Goal: Navigation & Orientation: Find specific page/section

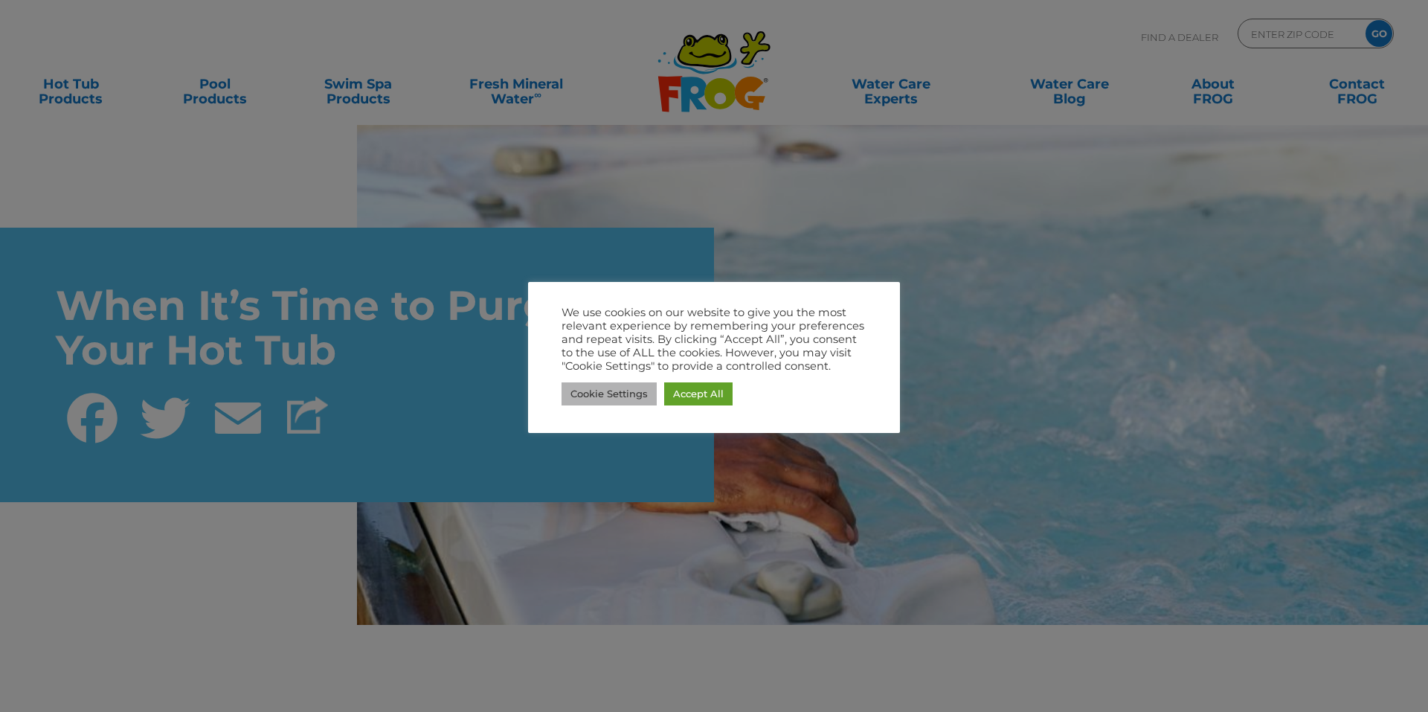
click at [625, 390] on link "Cookie Settings" at bounding box center [609, 393] width 95 height 23
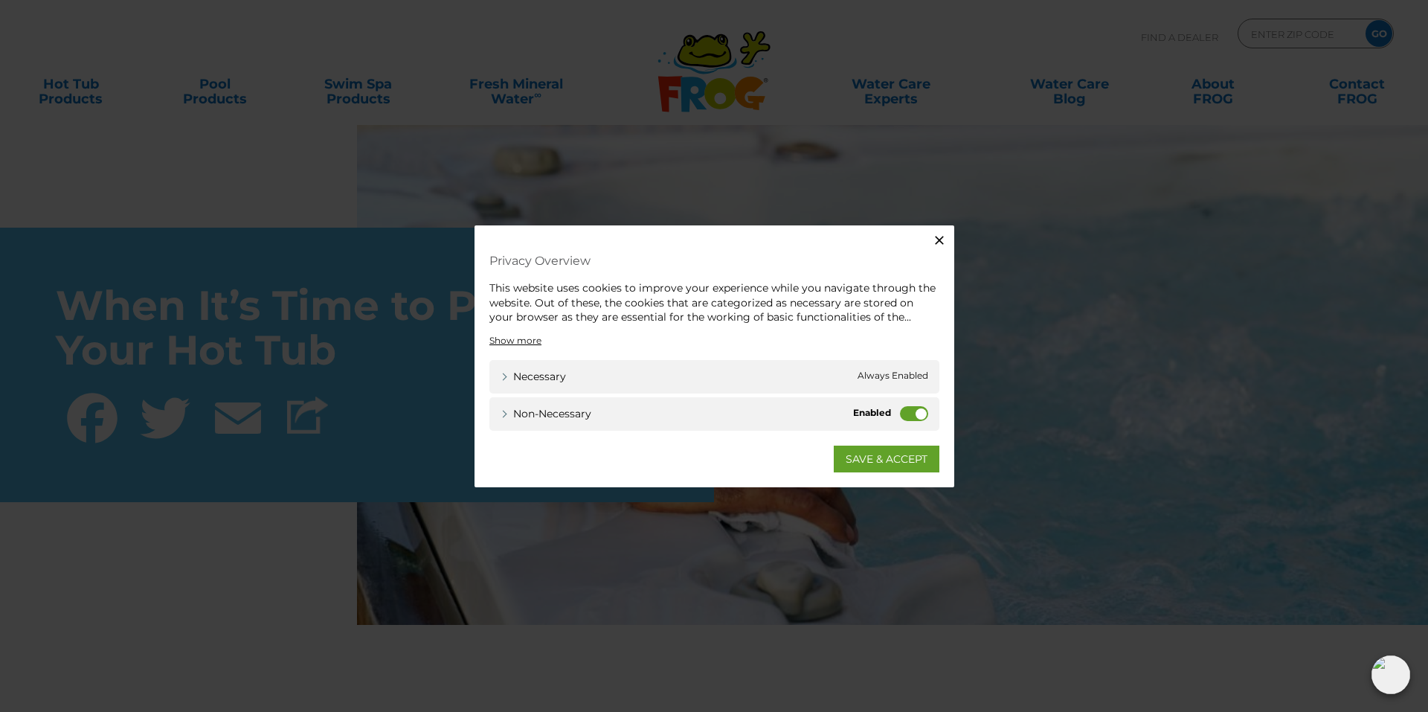
click at [904, 409] on label "Non-necessary" at bounding box center [914, 412] width 28 height 15
click at [0, 0] on input "Non-necessary" at bounding box center [0, 0] width 0 height 0
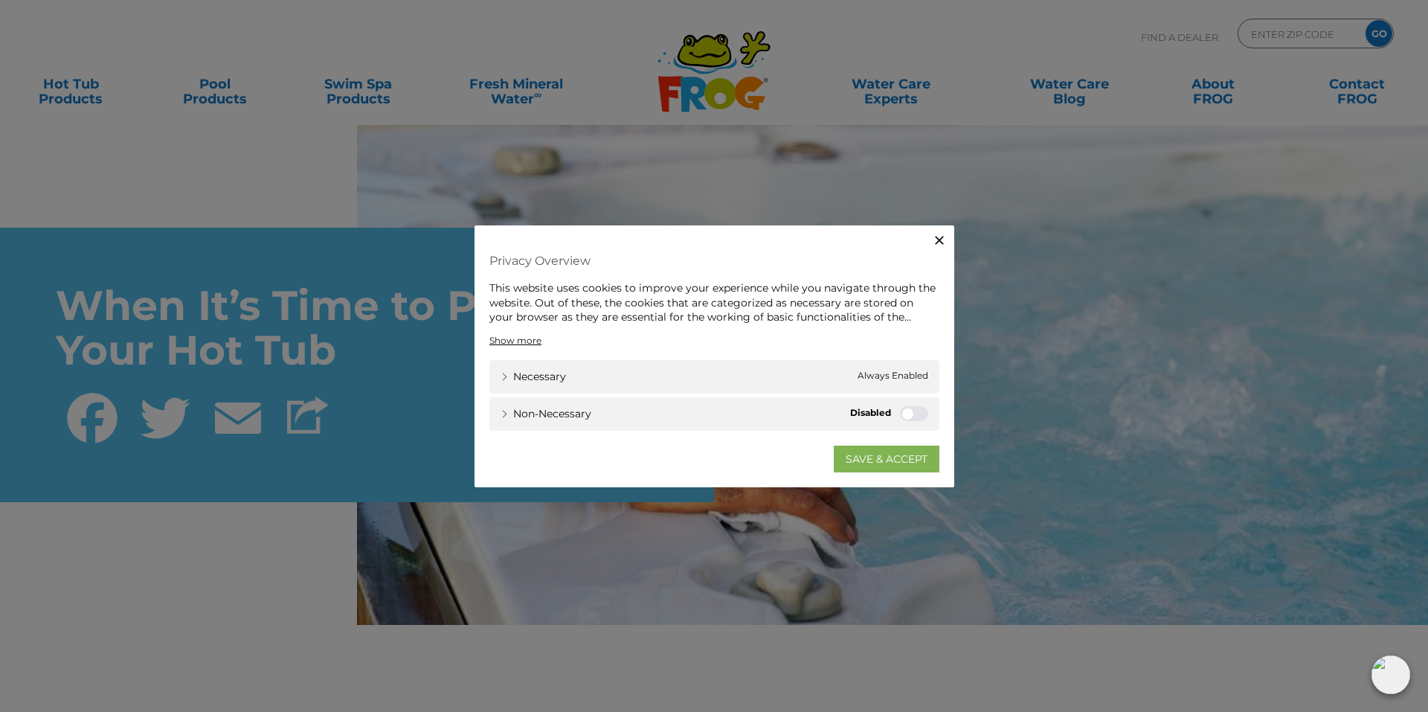
click at [905, 453] on link "SAVE & ACCEPT" at bounding box center [887, 458] width 106 height 27
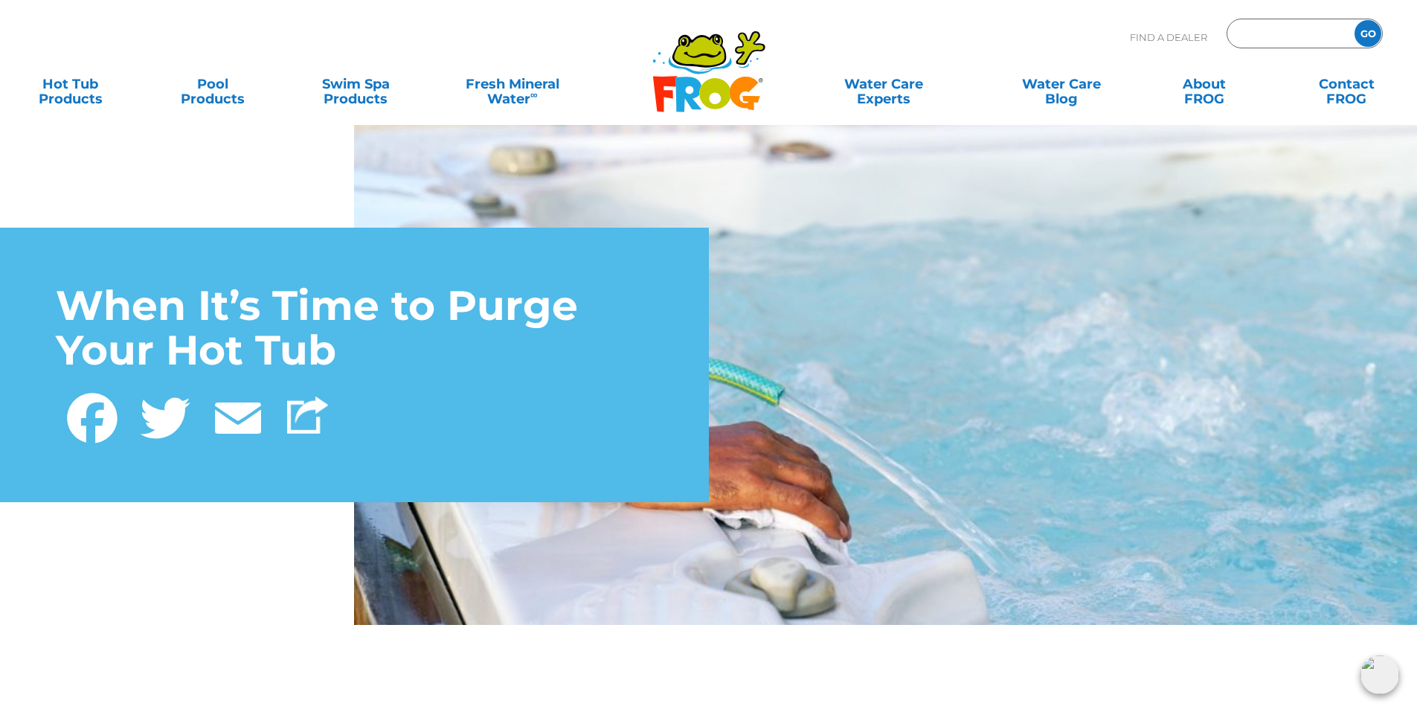
click at [1266, 36] on input "Zip Code Form" at bounding box center [1289, 34] width 100 height 22
type input "02806"
click at [1364, 36] on input "GO" at bounding box center [1368, 33] width 27 height 27
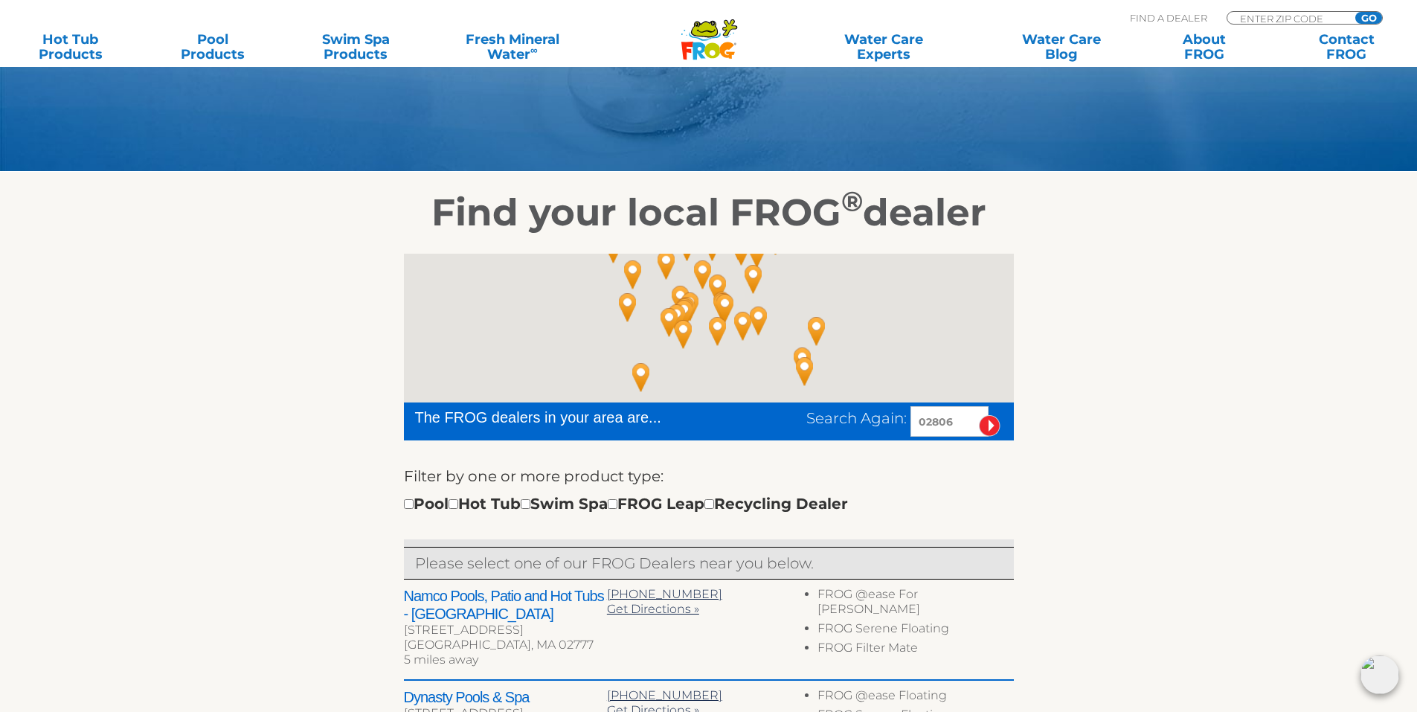
scroll to position [446, 0]
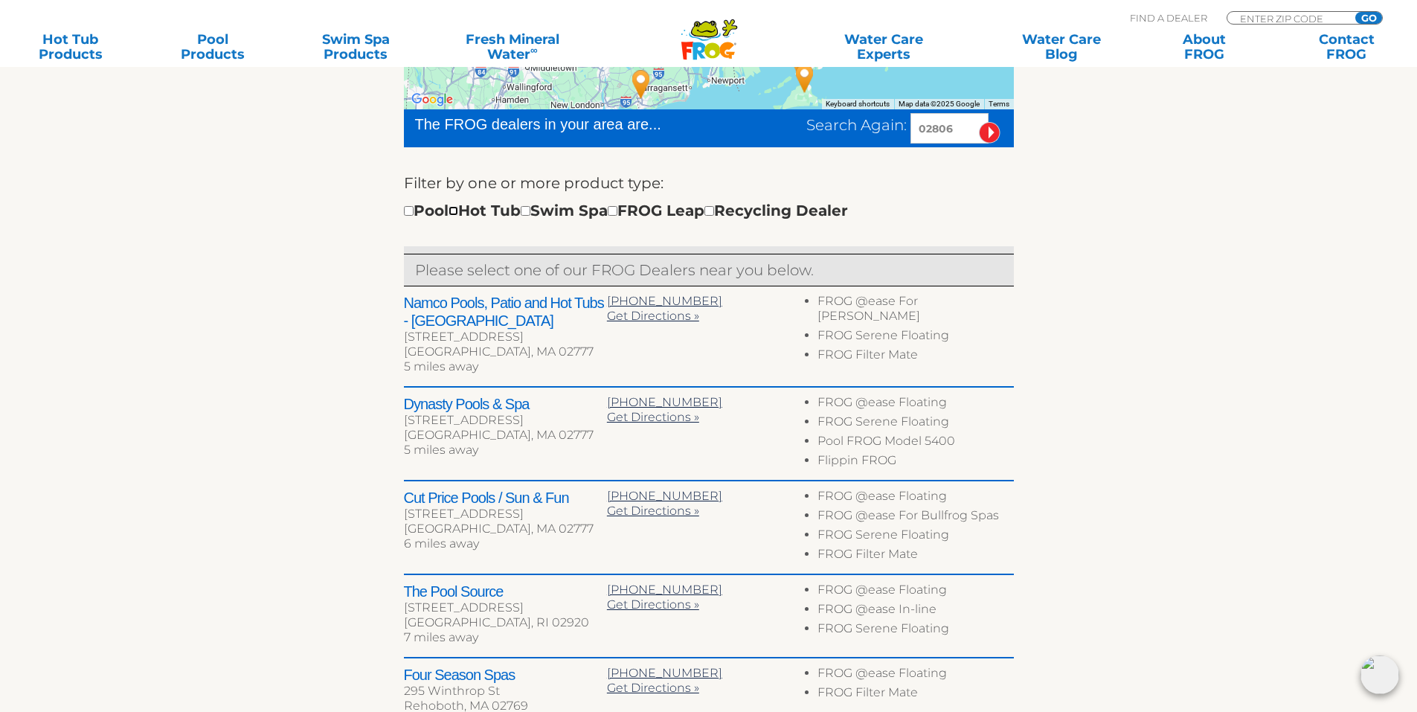
click at [458, 214] on input "checkbox" at bounding box center [454, 211] width 10 height 10
checkbox input "true"
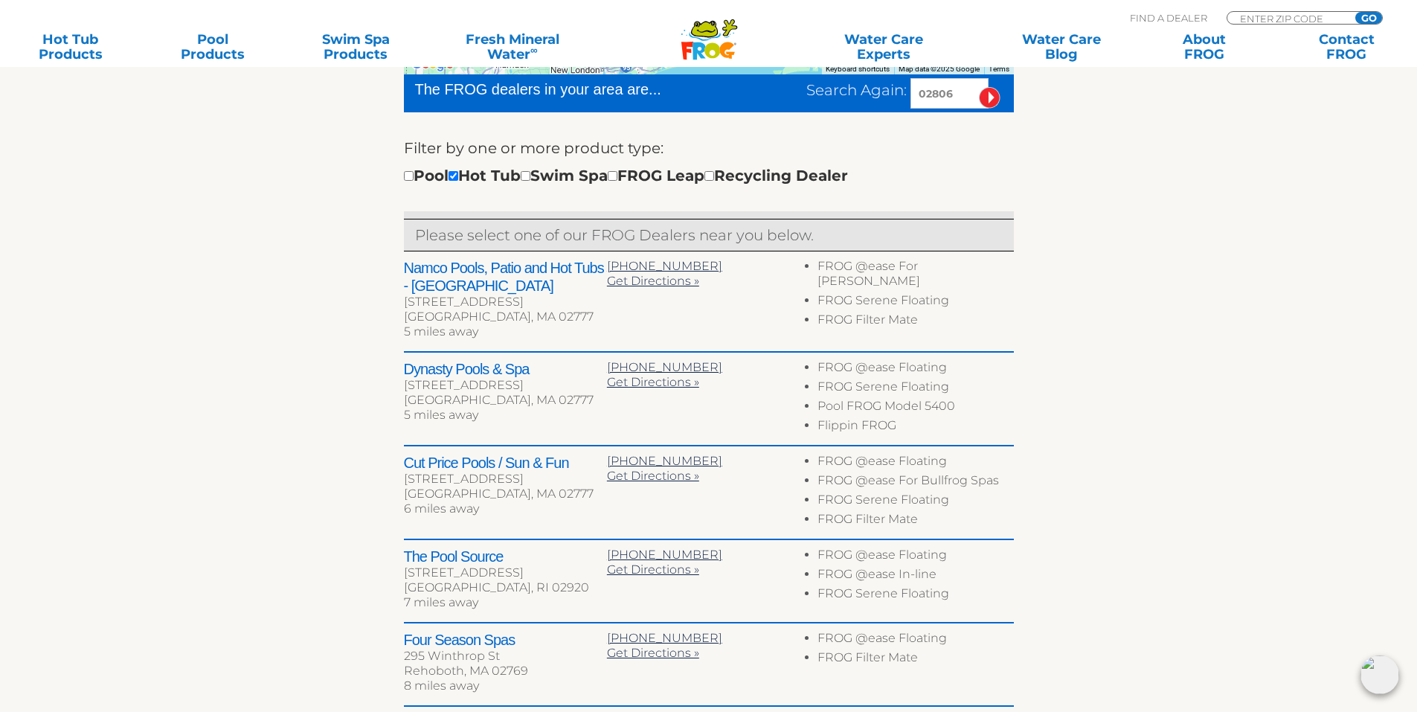
scroll to position [35, 0]
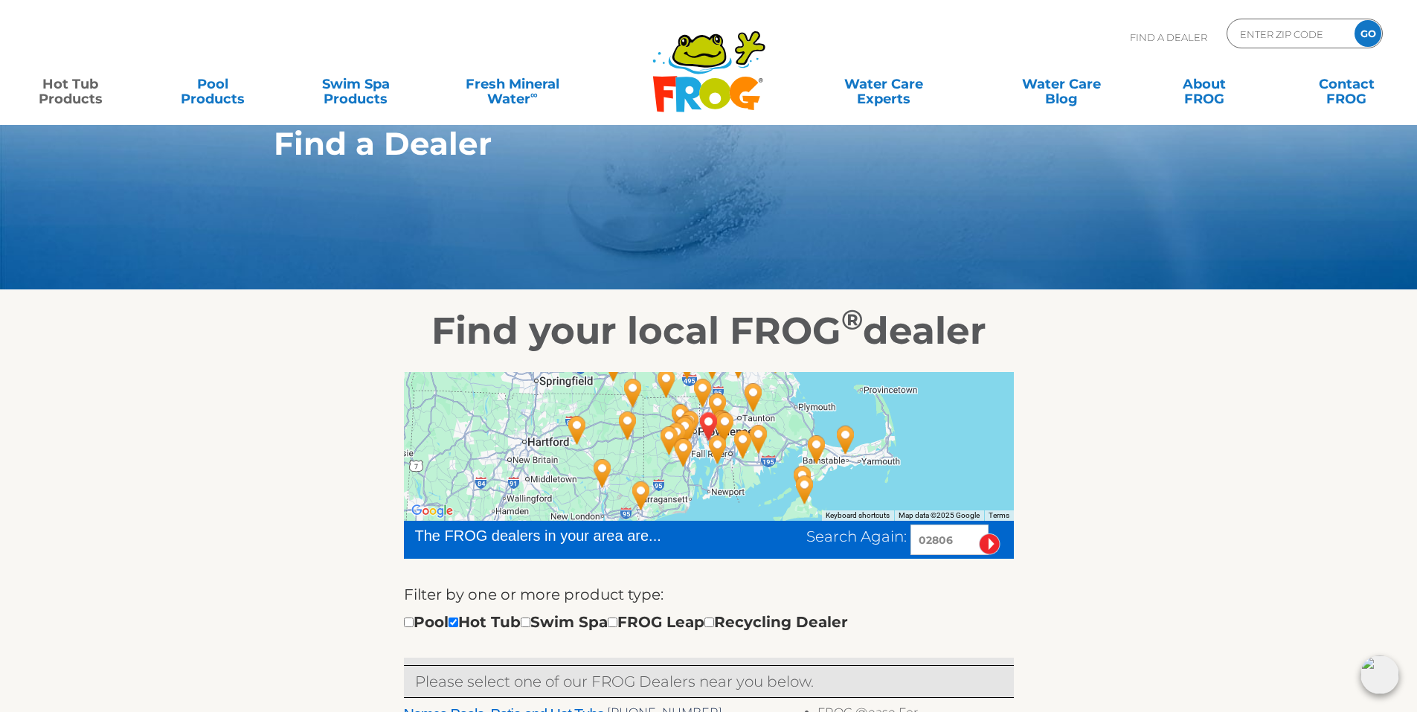
click at [71, 86] on link "Hot Tub Products" at bounding box center [70, 84] width 111 height 30
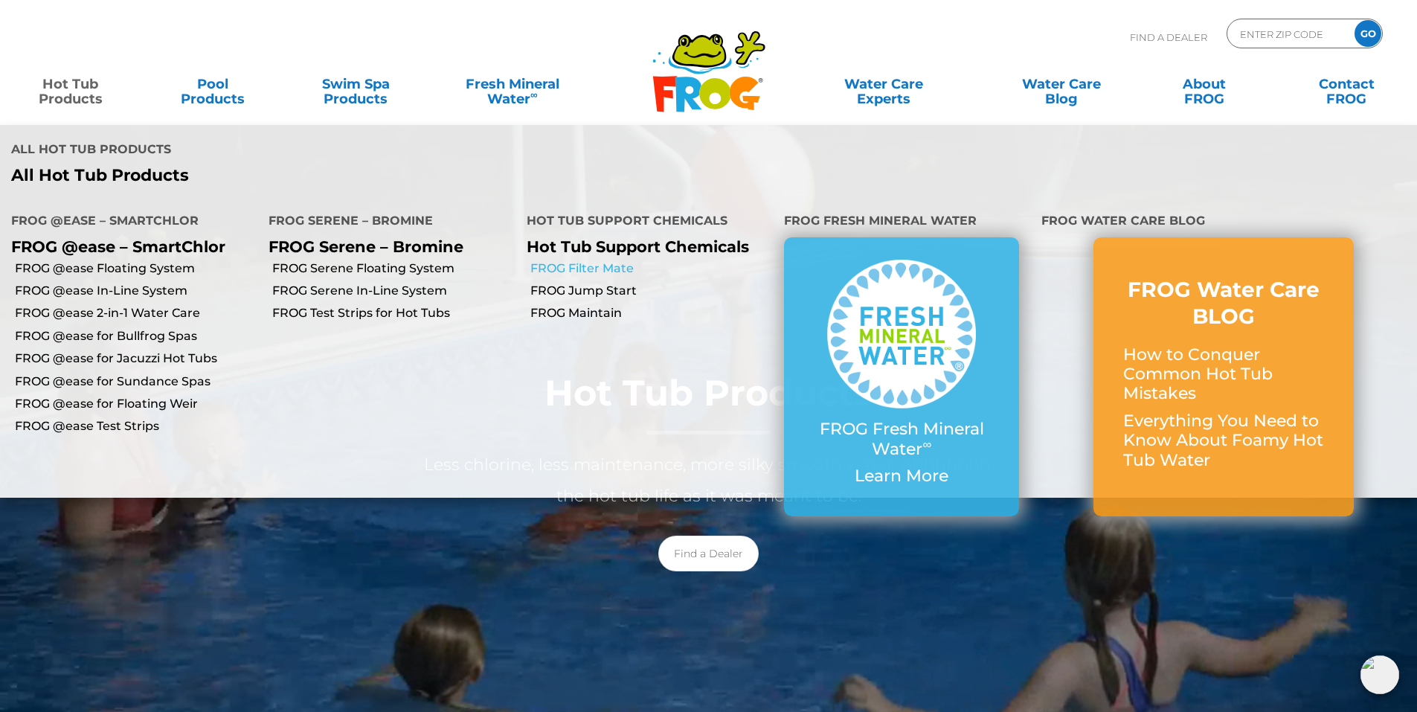
click at [593, 273] on link "FROG Filter Mate" at bounding box center [651, 268] width 243 height 16
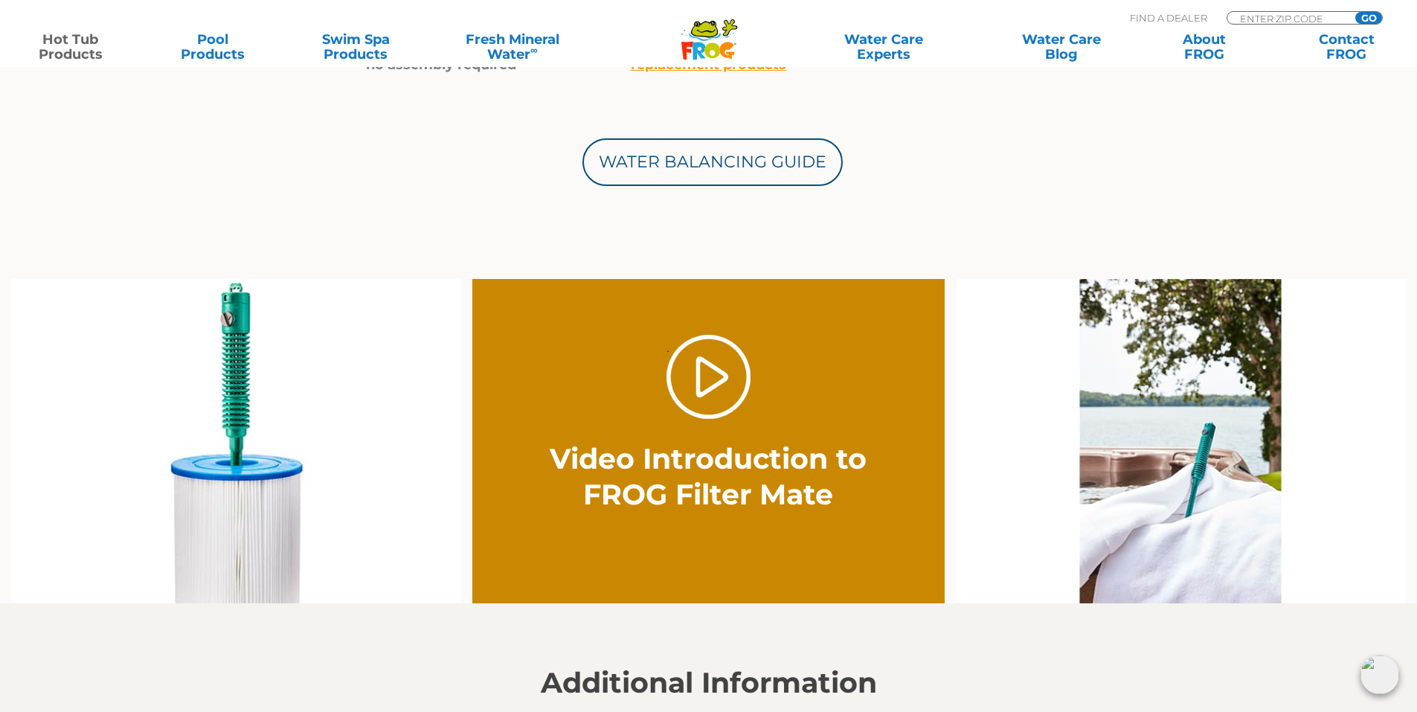
scroll to position [818, 0]
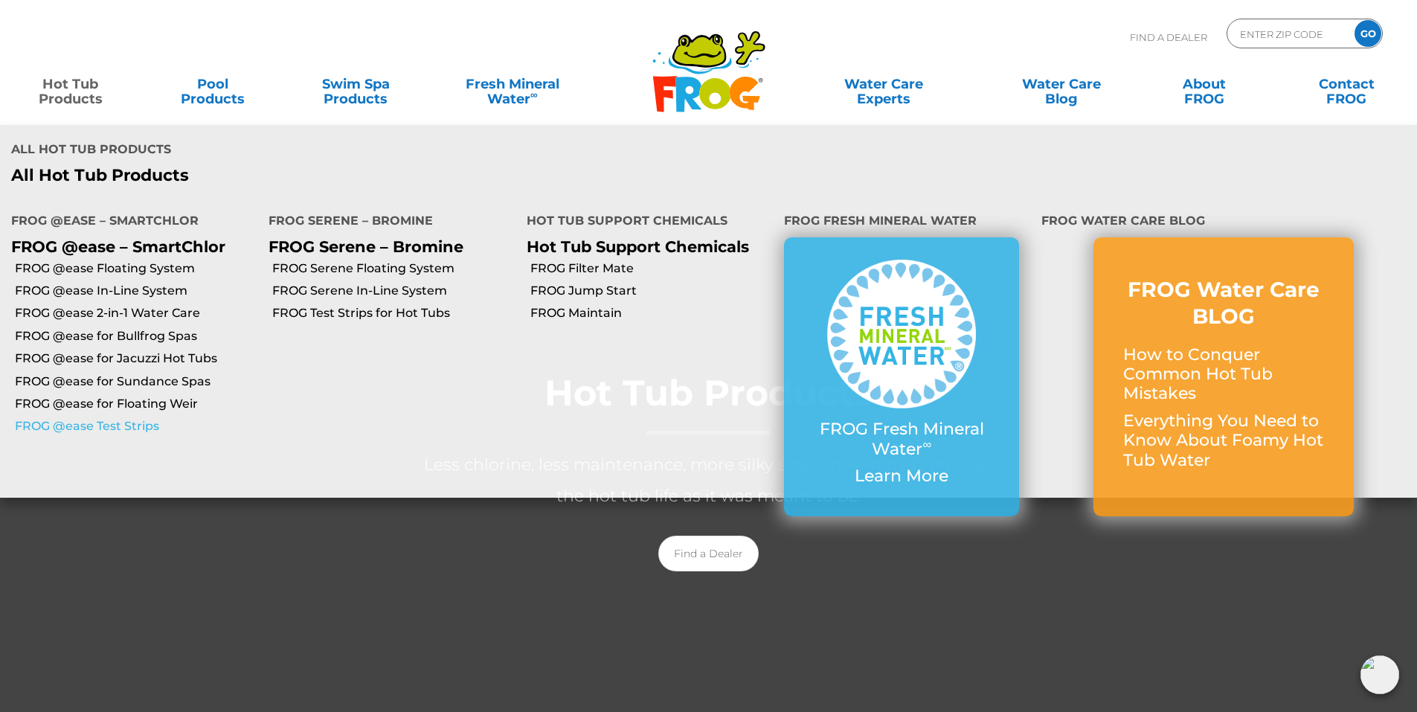
click at [126, 423] on link "FROG @ease Test Strips" at bounding box center [136, 426] width 243 height 16
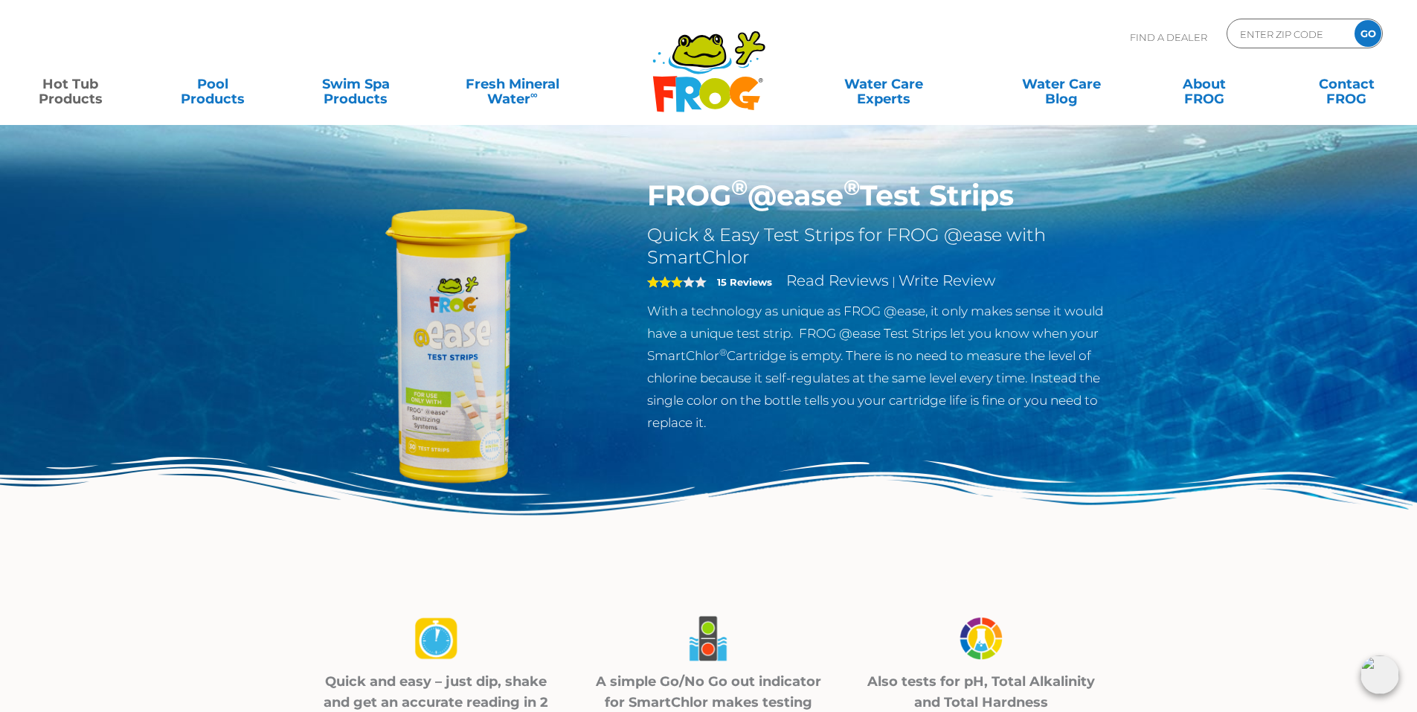
click at [455, 336] on img at bounding box center [455, 349] width 341 height 341
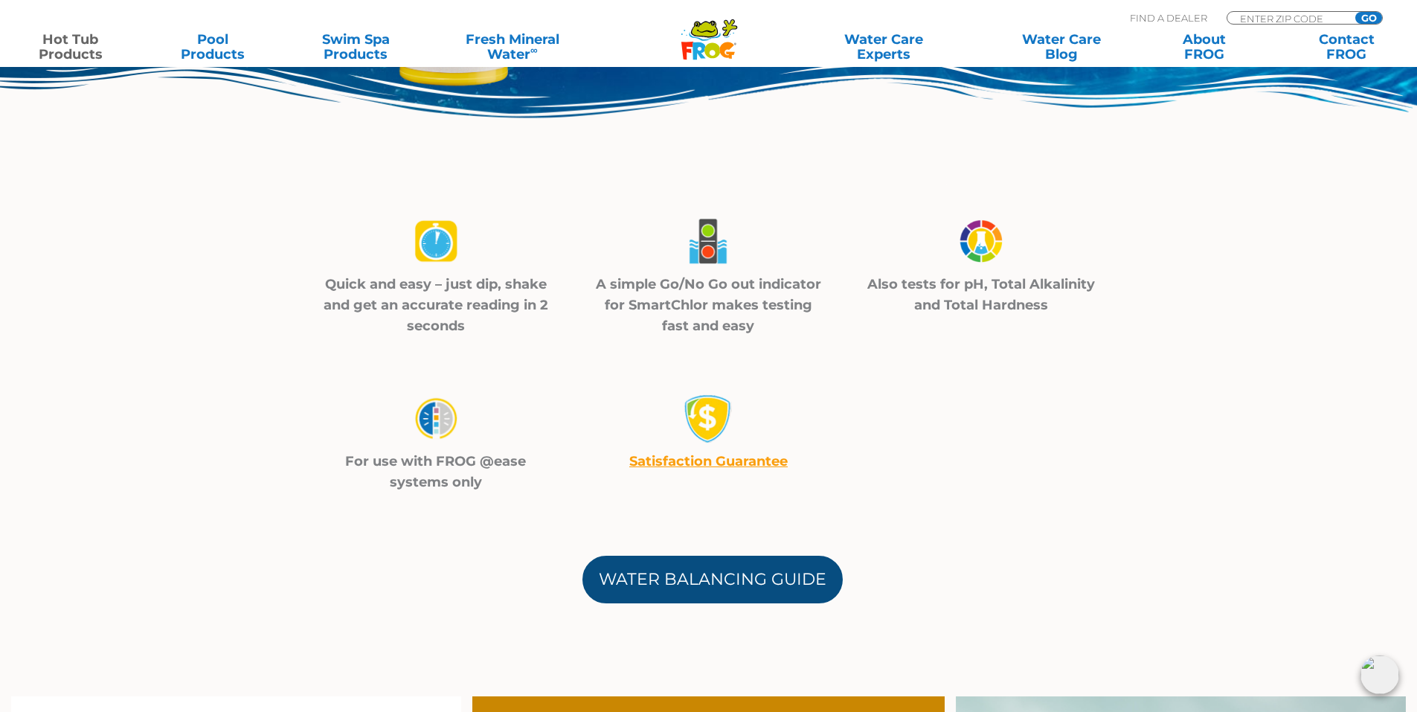
scroll to position [521, 0]
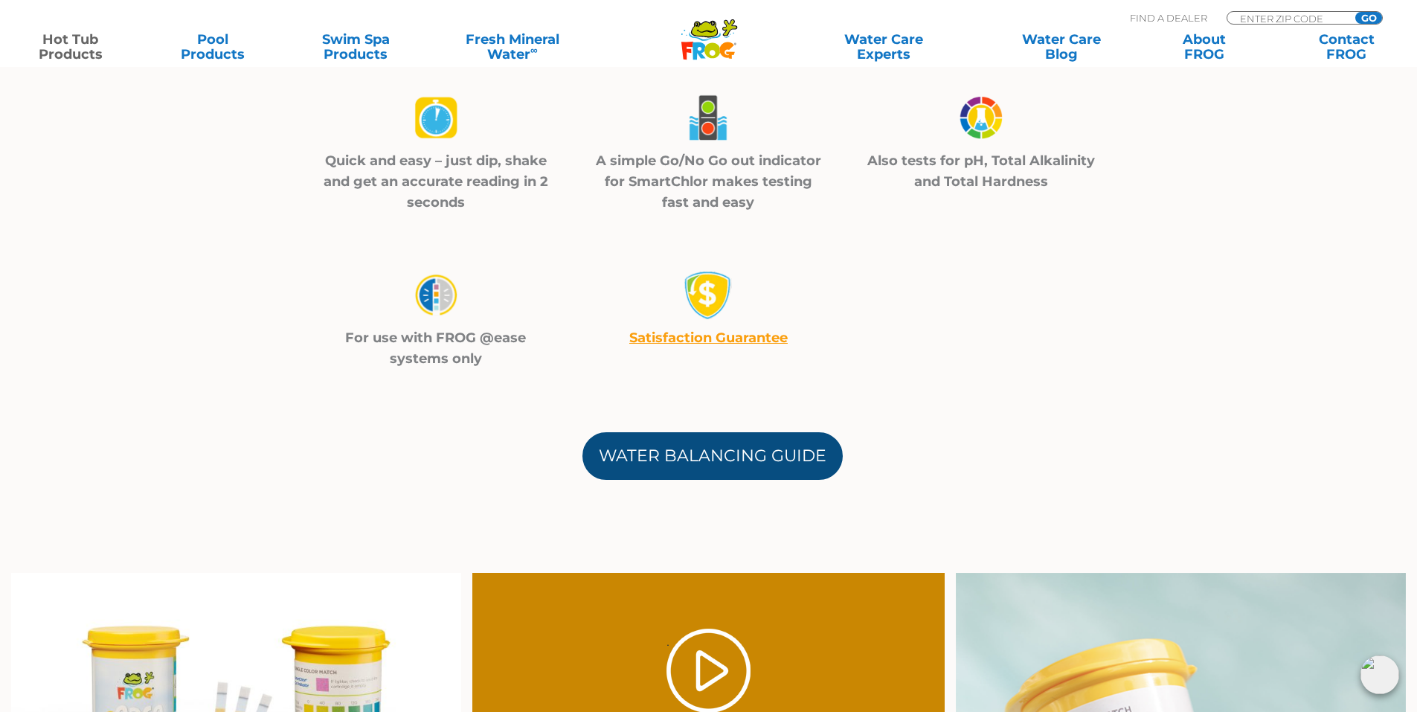
click at [748, 465] on link "Water Balancing Guide" at bounding box center [713, 456] width 260 height 48
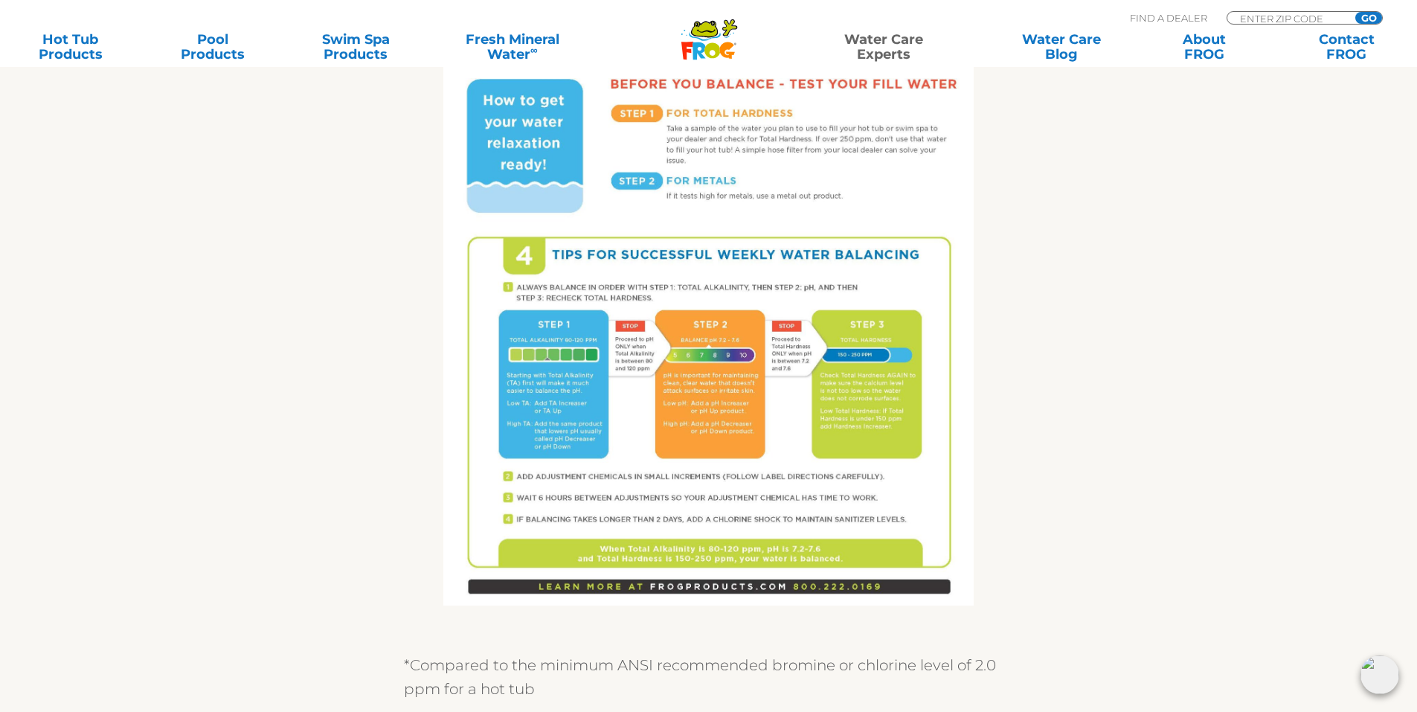
scroll to position [680, 0]
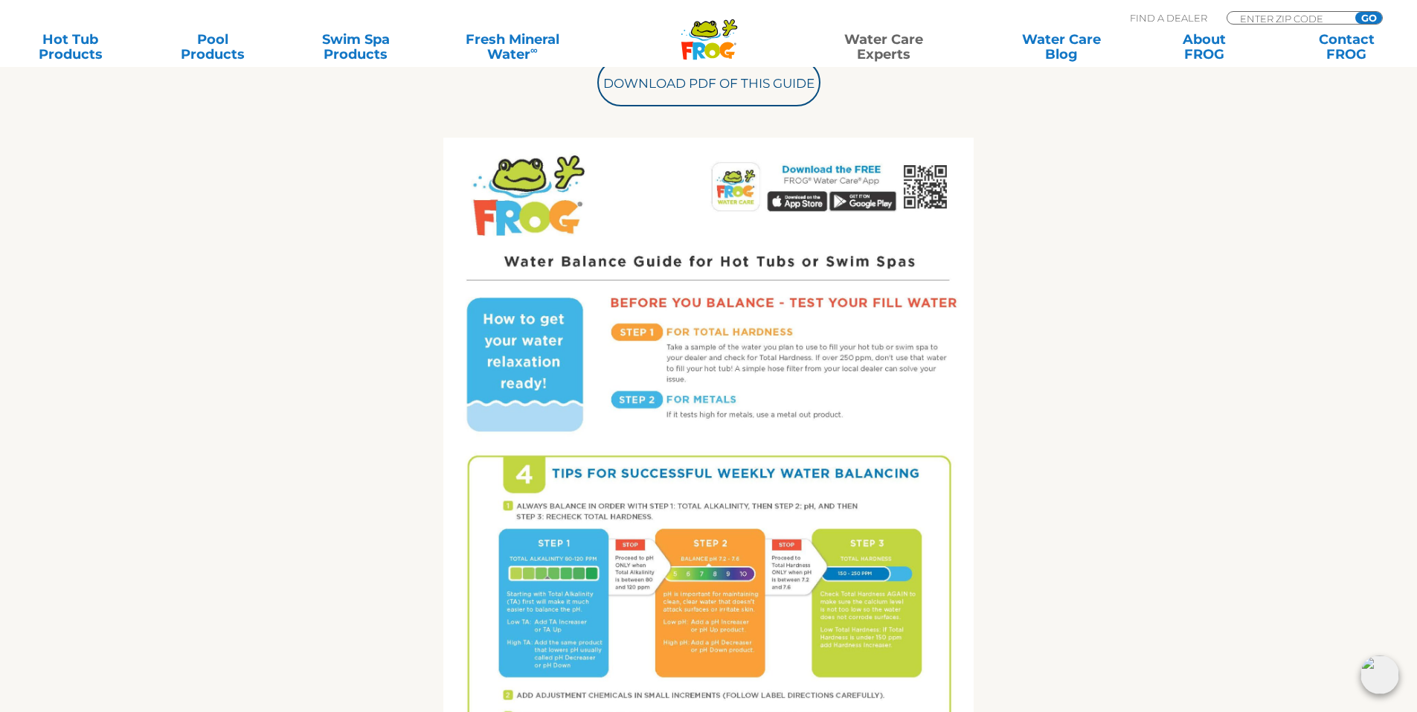
click at [721, 36] on icon ".st130{clip-path:url(#SVGID_2_);fill-rule:evenodd;clip-rule:evenodd;fill:#C3CC0…" at bounding box center [709, 40] width 57 height 42
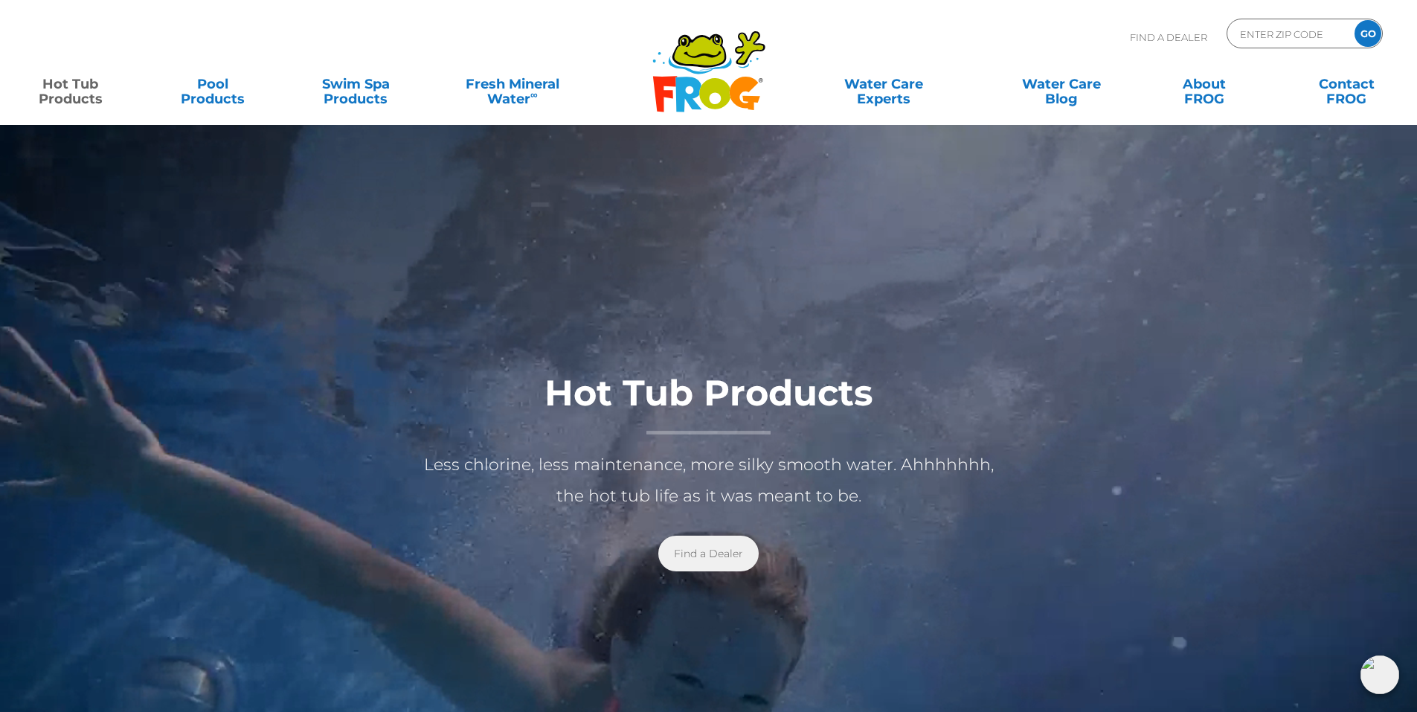
click at [731, 563] on link "Find a Dealer" at bounding box center [708, 554] width 100 height 36
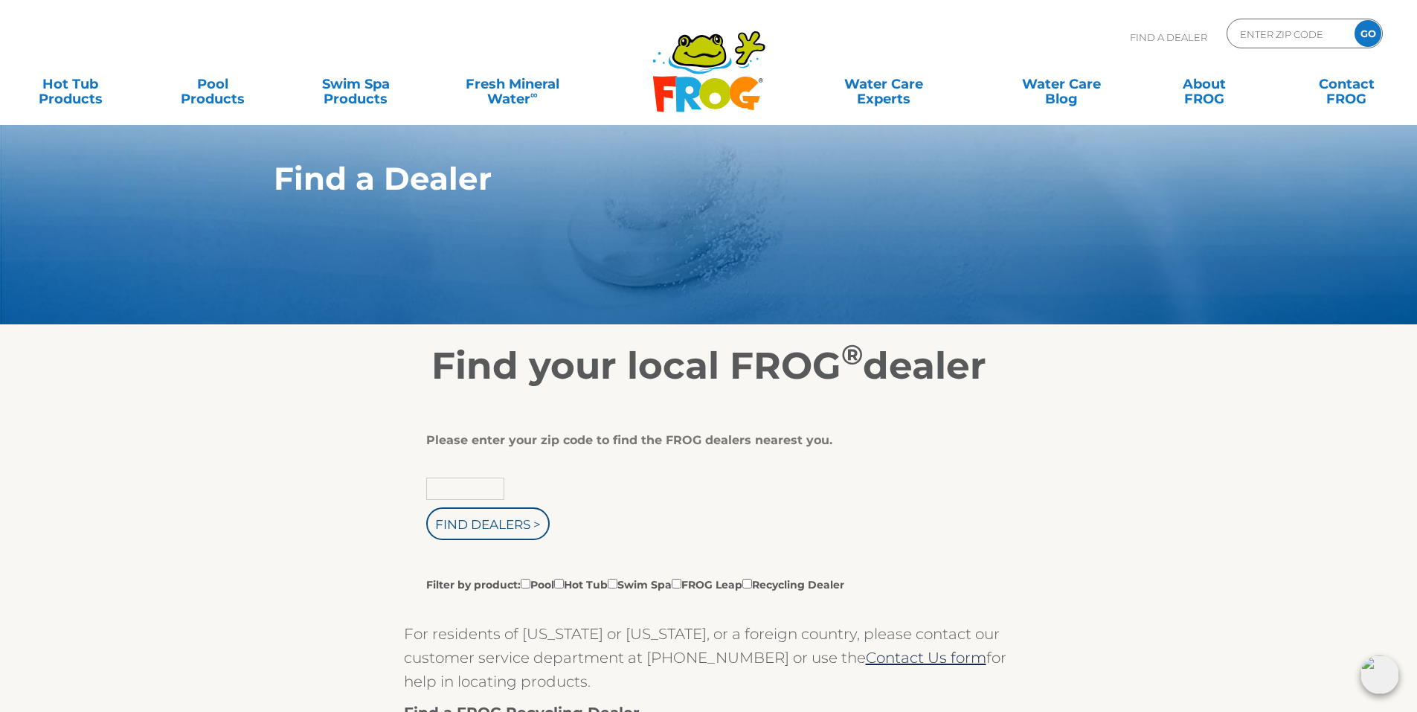
click at [463, 480] on input "text" at bounding box center [465, 489] width 78 height 22
type input "02806"
click at [474, 520] on input "Find Dealers >" at bounding box center [487, 523] width 123 height 33
click at [564, 585] on input "Filter by product: Pool Hot Tub Swim Spa FROG Leap Recycling Dealer" at bounding box center [559, 584] width 10 height 10
checkbox input "true"
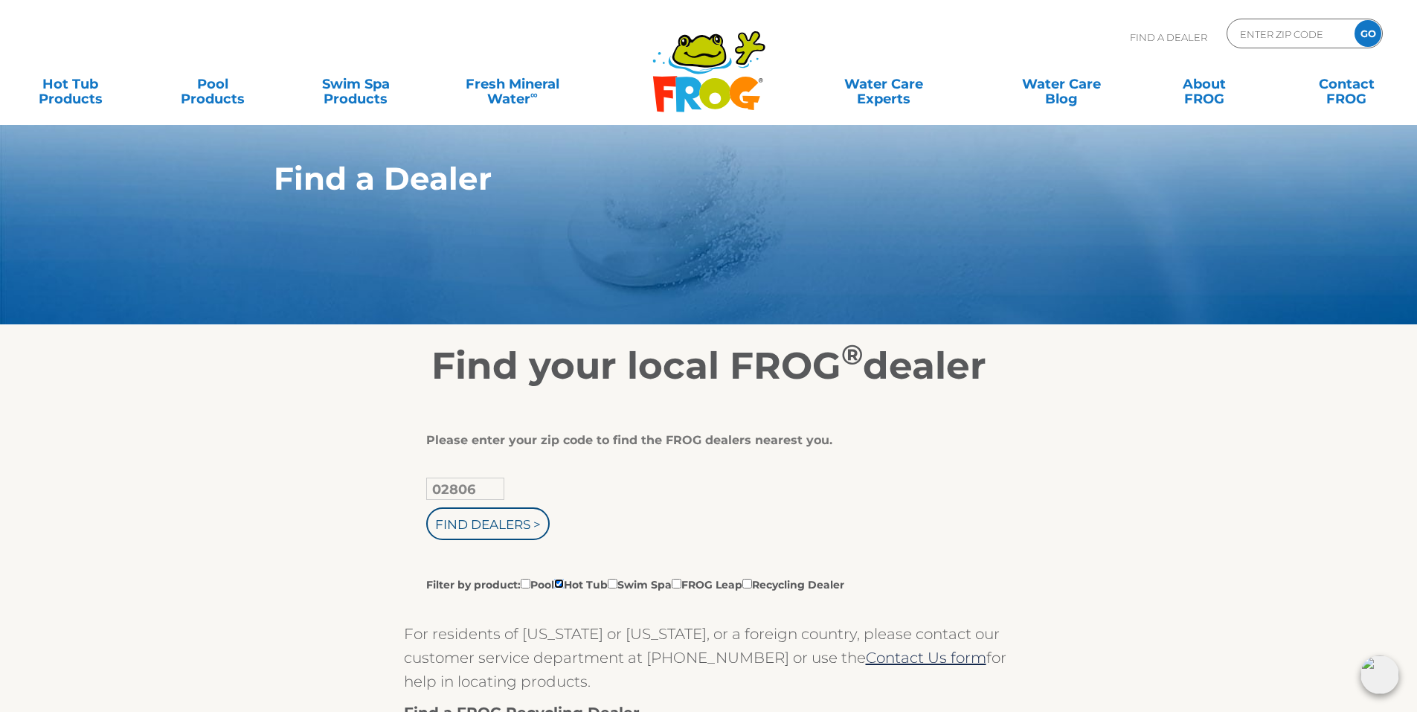
scroll to position [298, 0]
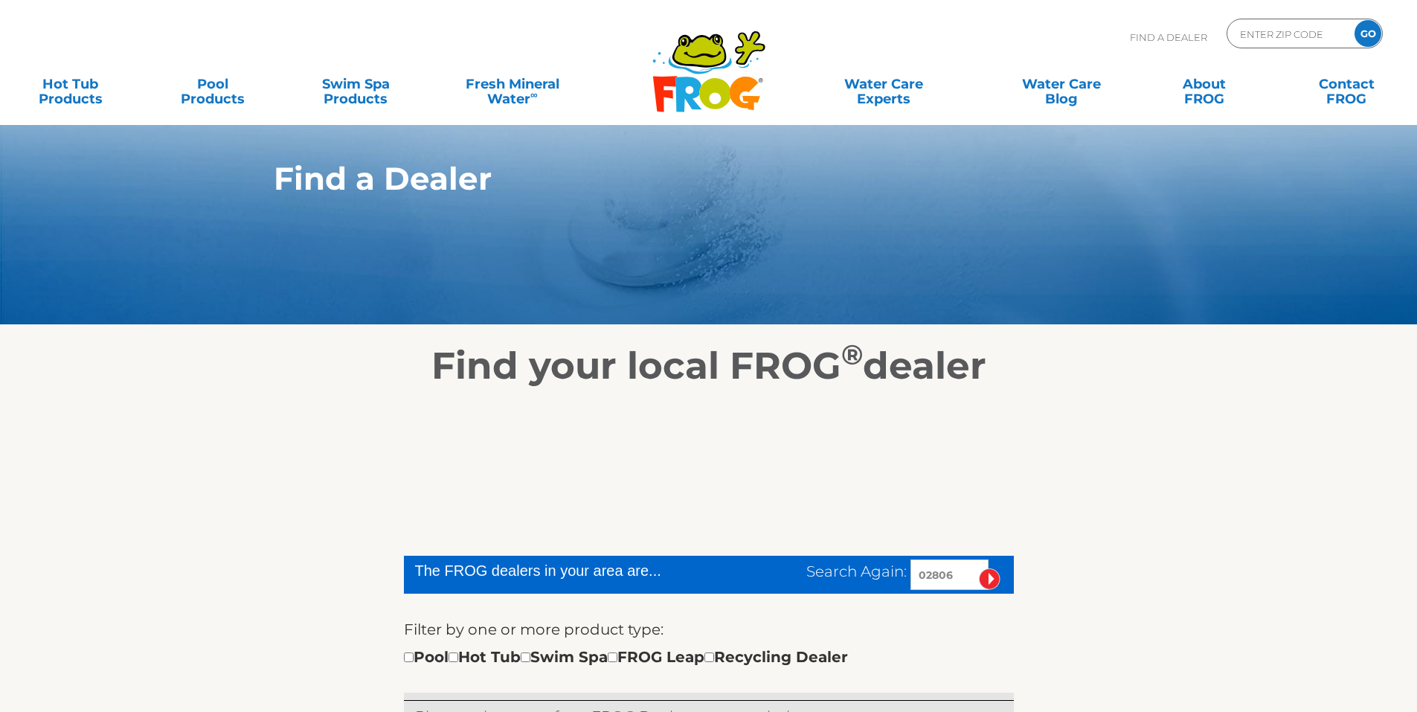
scroll to position [372, 0]
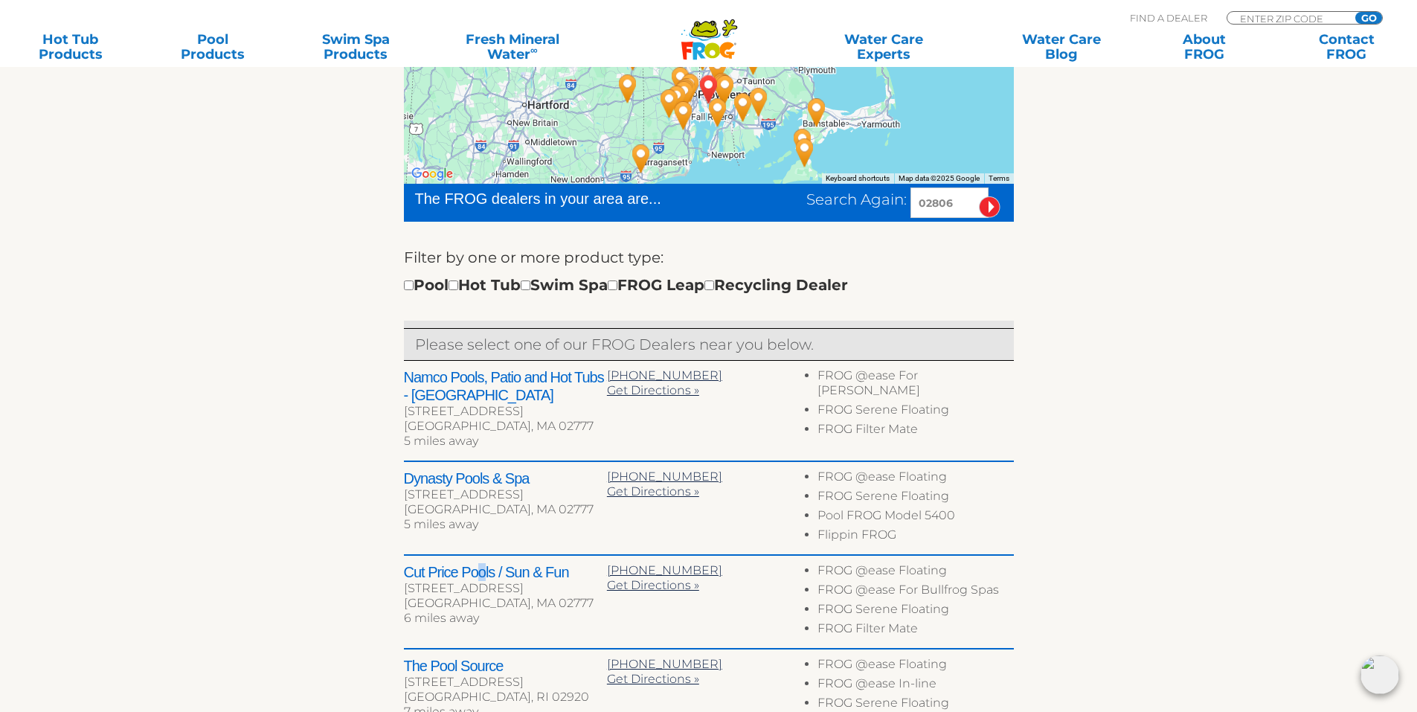
click at [482, 575] on h2 "Cut Price Pools / Sun & Fun" at bounding box center [505, 572] width 203 height 18
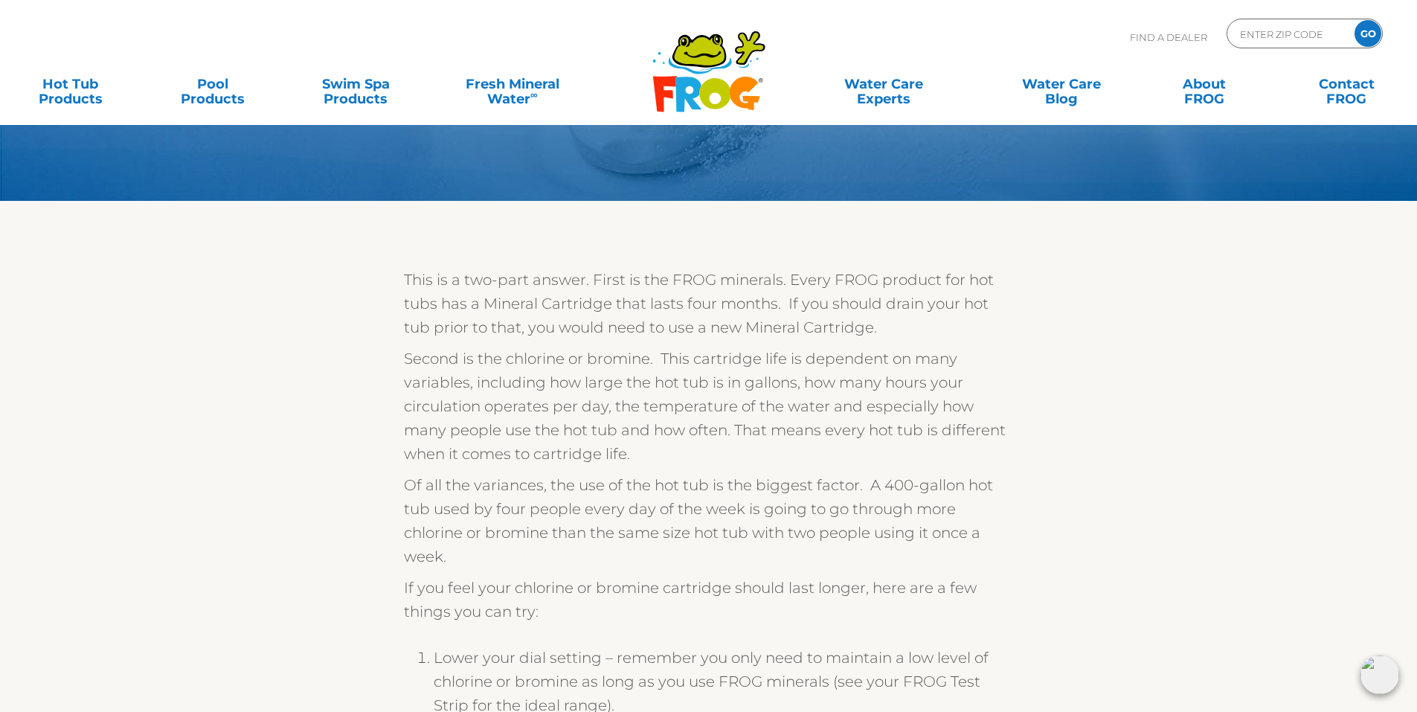
scroll to position [74, 0]
